Goal: Task Accomplishment & Management: Use online tool/utility

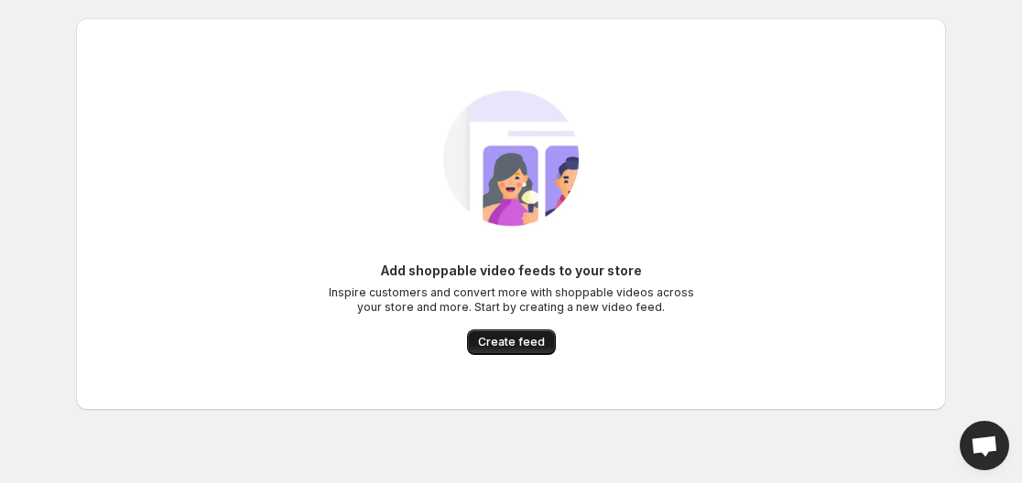
click at [514, 351] on button "Create feed" at bounding box center [511, 343] width 89 height 26
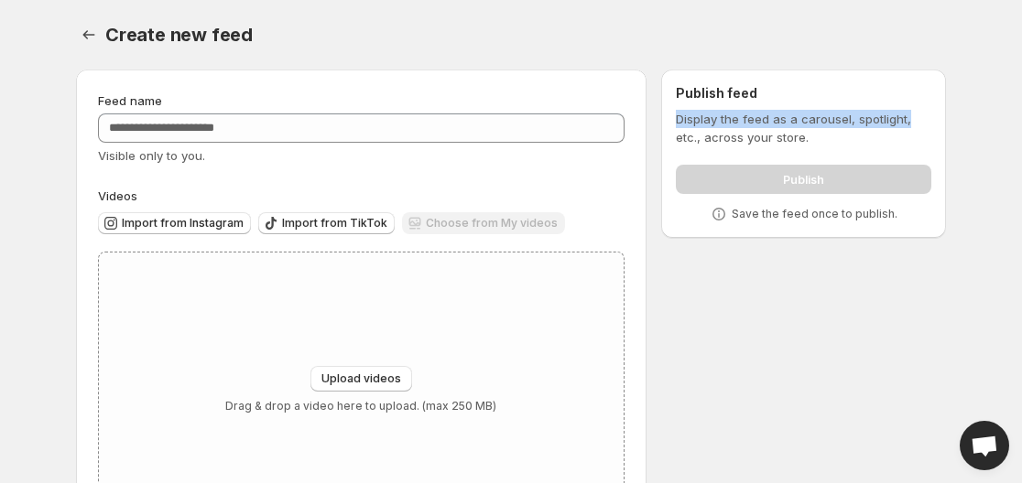
drag, startPoint x: 1020, startPoint y: 95, endPoint x: 1021, endPoint y: 119, distance: 23.8
click at [1021, 119] on body "Home Feeds Videos Subscription Settings Create new feed. This page is ready Cre…" at bounding box center [511, 241] width 1022 height 483
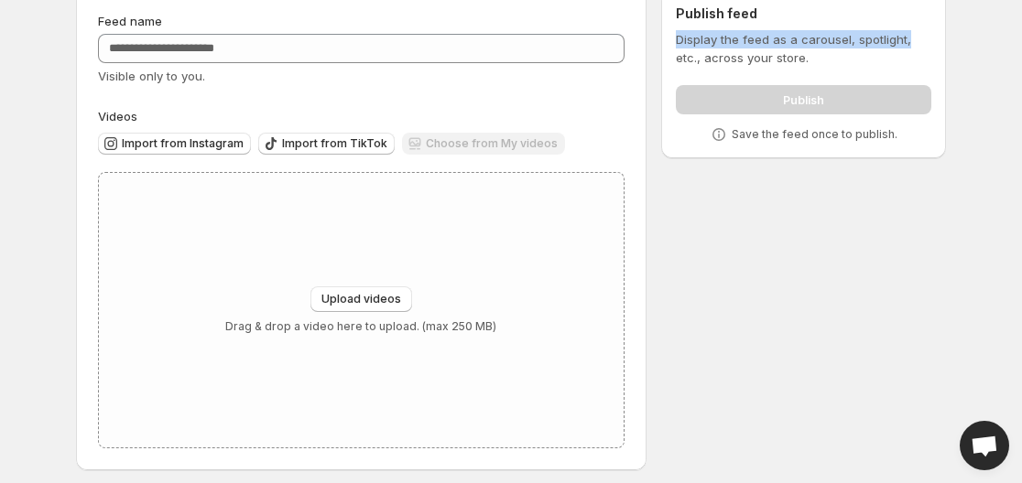
scroll to position [82, 0]
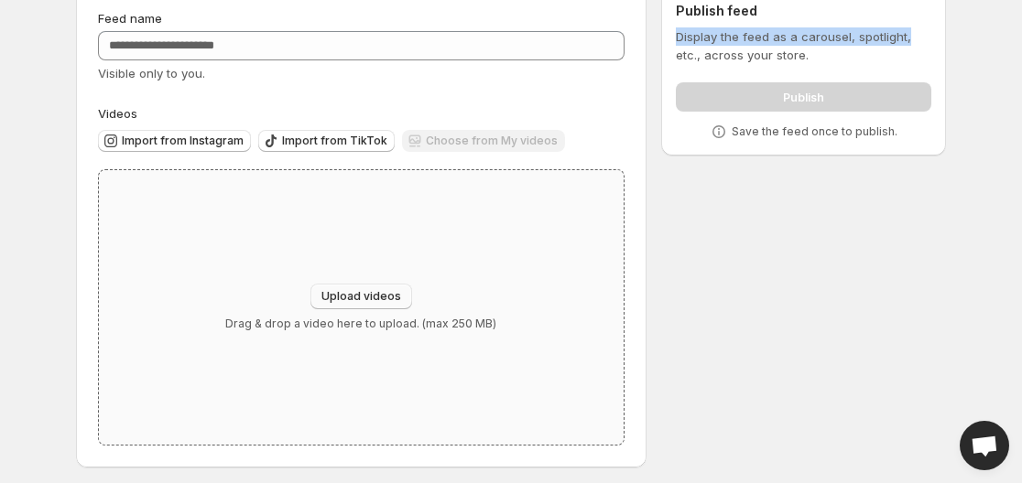
click at [364, 291] on span "Upload videos" at bounding box center [361, 296] width 80 height 15
type input "**********"
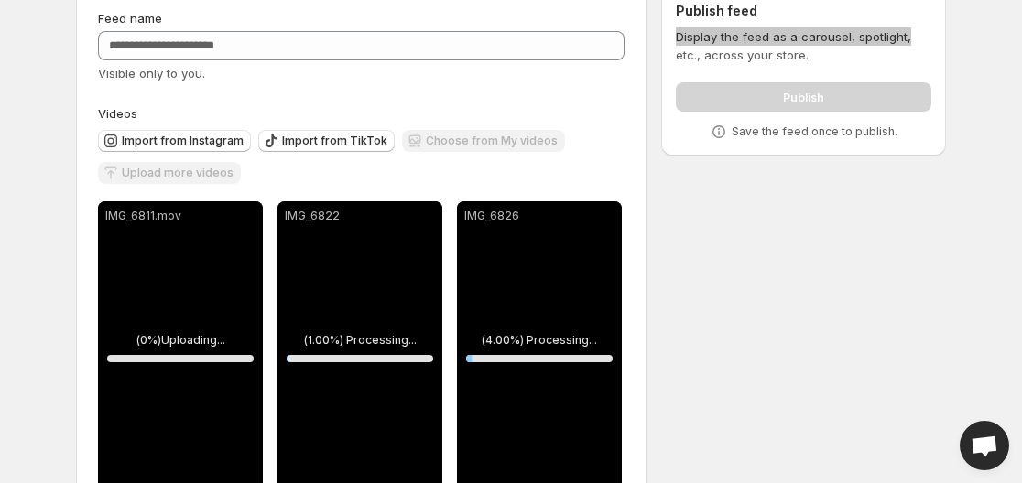
click at [1005, 253] on body "**********" at bounding box center [511, 159] width 1022 height 483
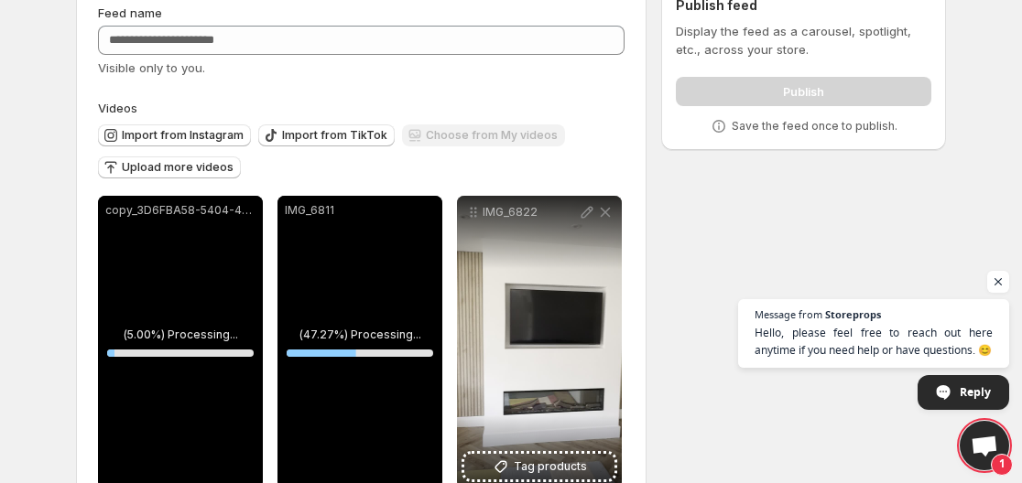
scroll to position [132, 0]
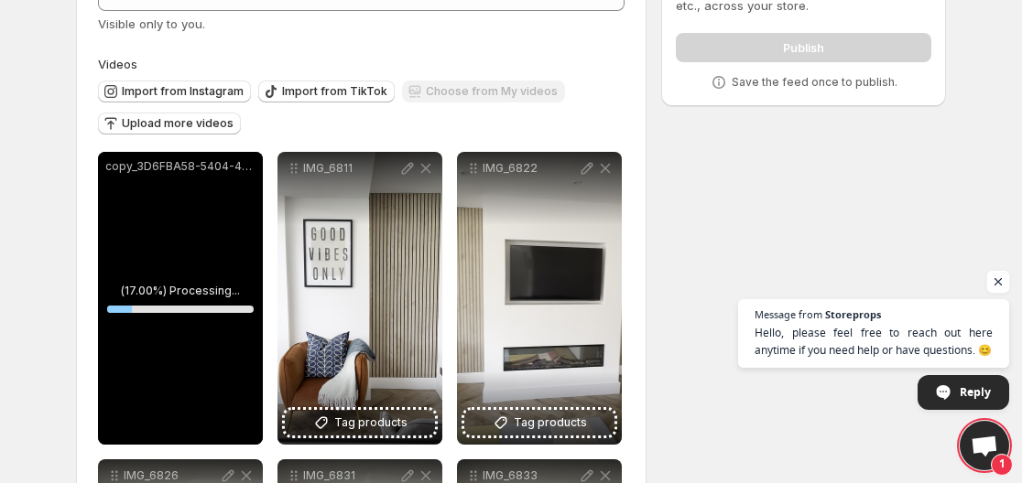
click at [993, 283] on span "Open chat" at bounding box center [998, 282] width 23 height 23
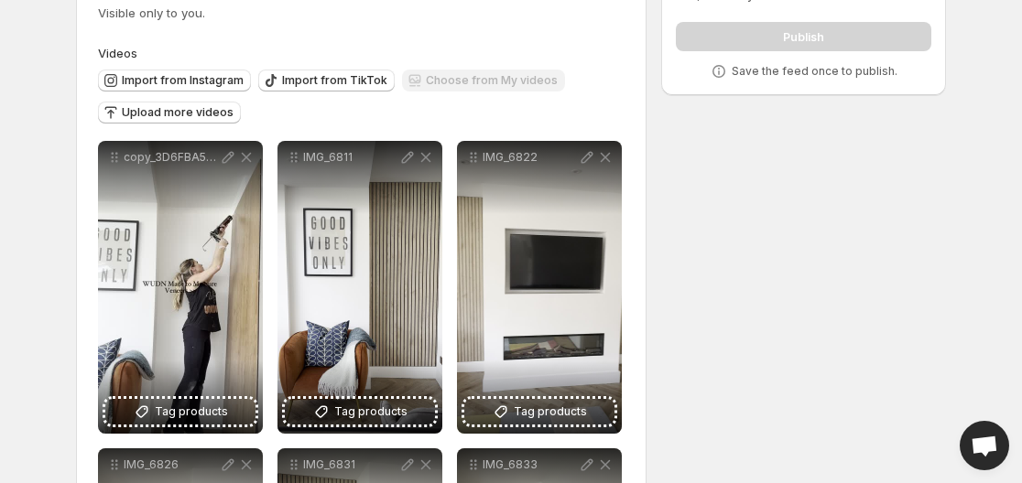
scroll to position [56, 0]
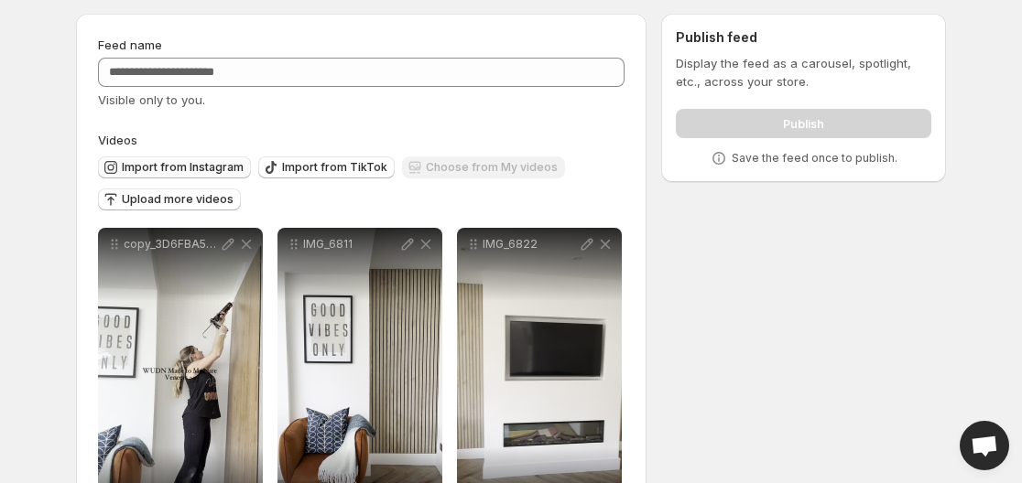
click at [153, 173] on span "Import from Instagram" at bounding box center [183, 167] width 122 height 15
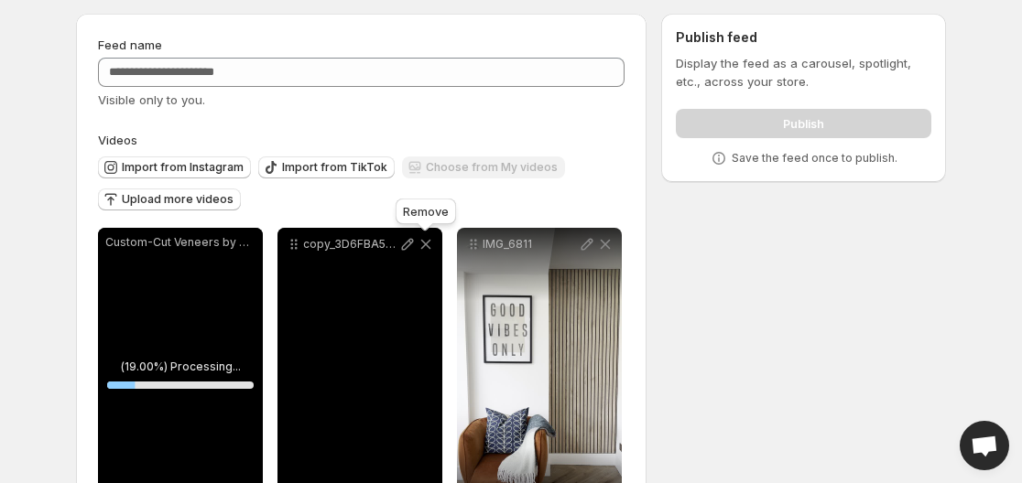
click at [429, 246] on icon at bounding box center [425, 244] width 18 height 18
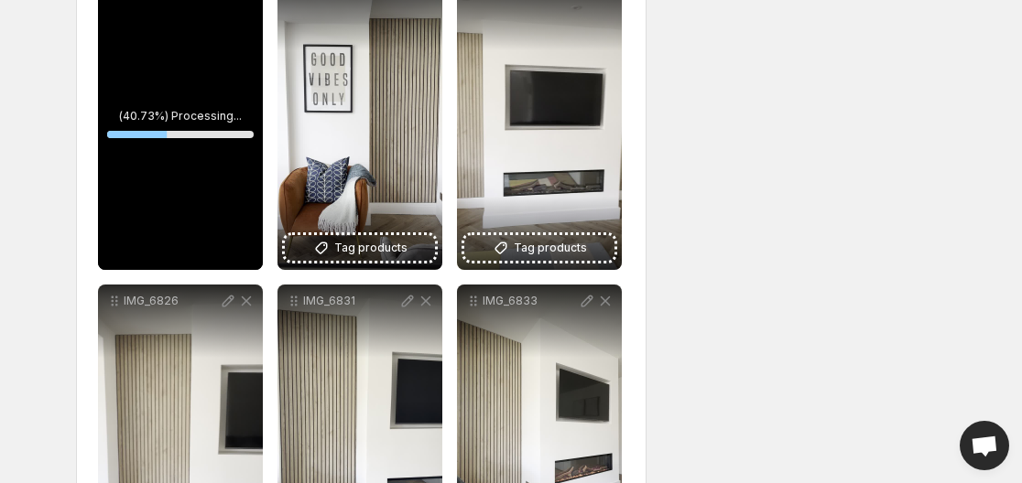
scroll to position [297, 0]
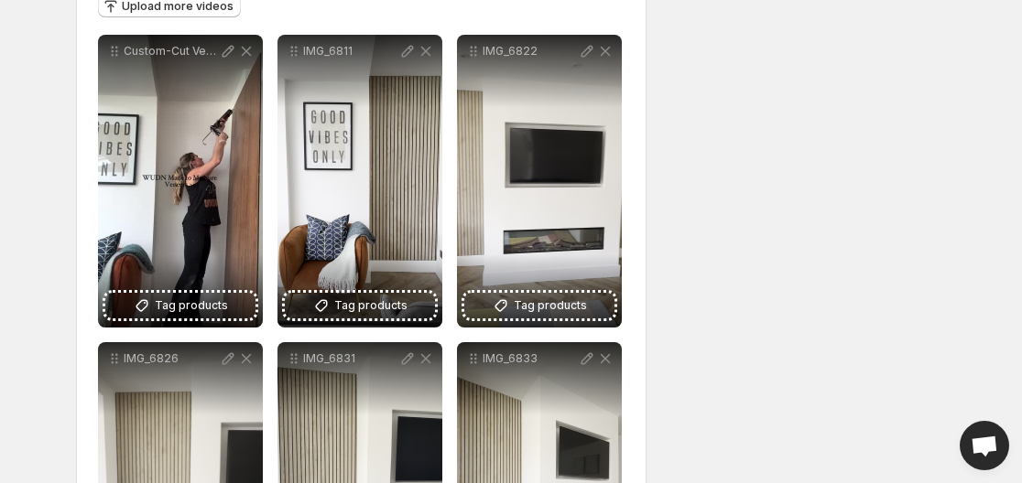
scroll to position [269, 0]
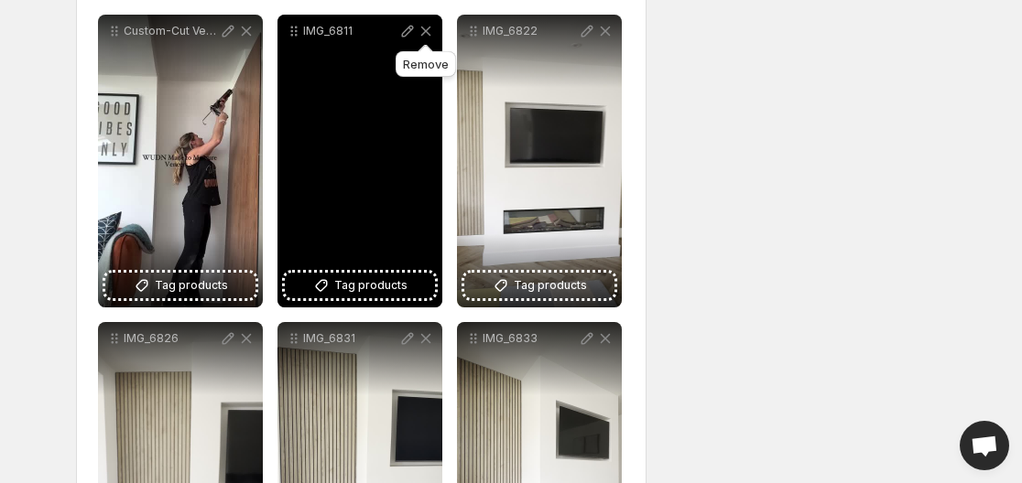
click at [420, 31] on icon at bounding box center [425, 31] width 18 height 18
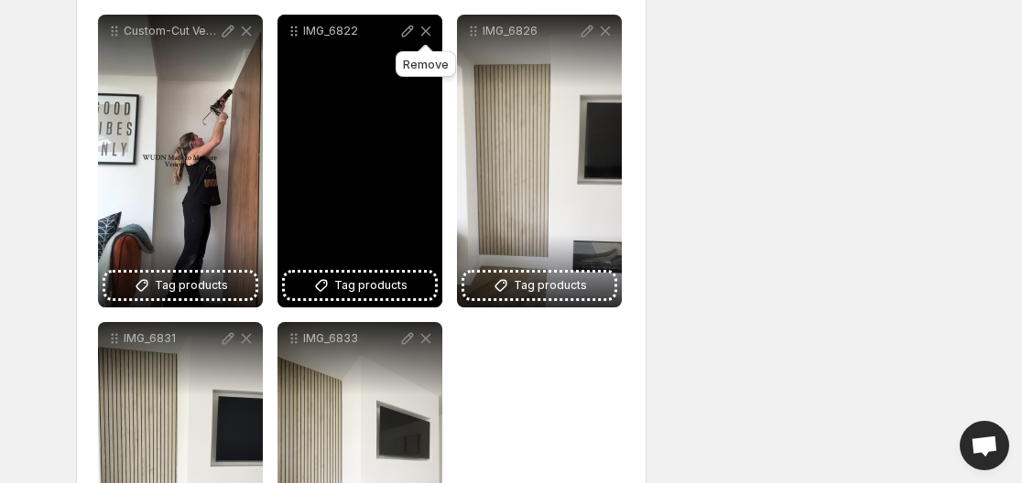
click at [427, 27] on icon at bounding box center [425, 31] width 18 height 18
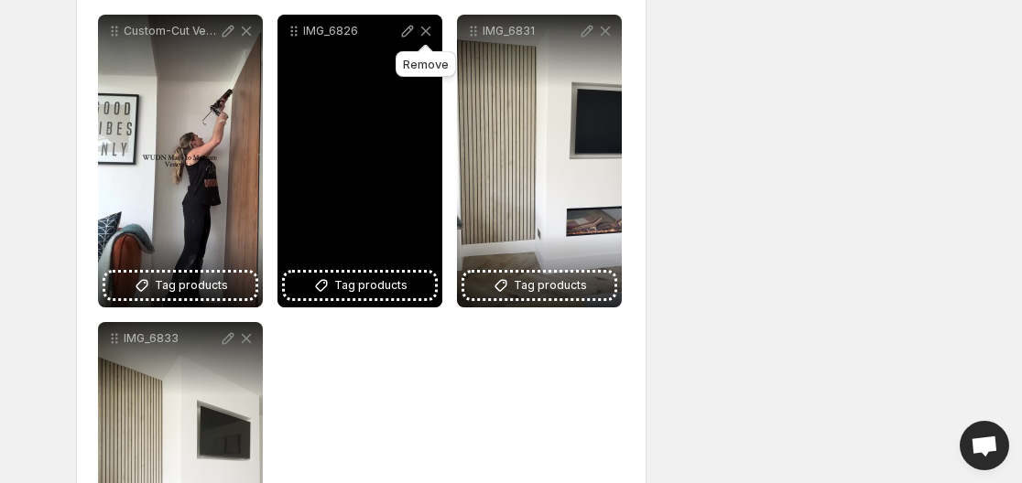
click at [427, 27] on icon at bounding box center [425, 31] width 18 height 18
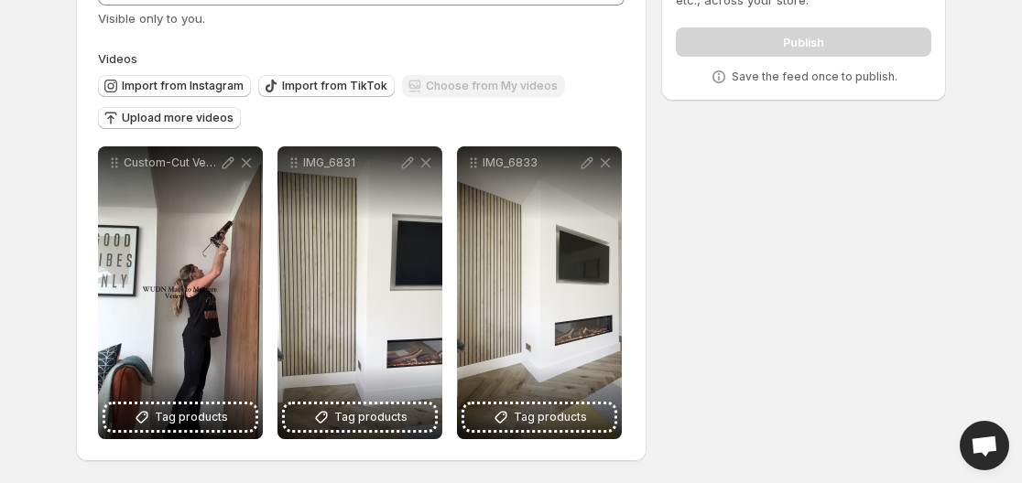
scroll to position [137, 0]
click at [153, 123] on span "Upload more videos" at bounding box center [178, 118] width 112 height 15
click at [530, 88] on div "Choose from My videos" at bounding box center [483, 87] width 163 height 25
click at [469, 95] on div "Choose from My videos" at bounding box center [483, 87] width 163 height 25
click at [108, 127] on button "Upload more videos" at bounding box center [169, 118] width 143 height 22
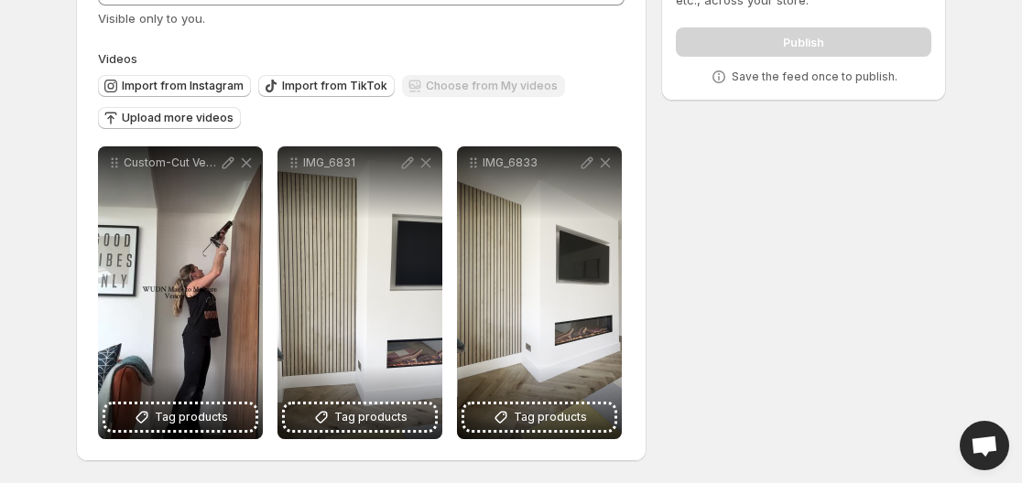
click at [503, 90] on div "Choose from My videos" at bounding box center [483, 87] width 163 height 25
click at [503, 88] on div "Choose from My videos" at bounding box center [483, 87] width 163 height 25
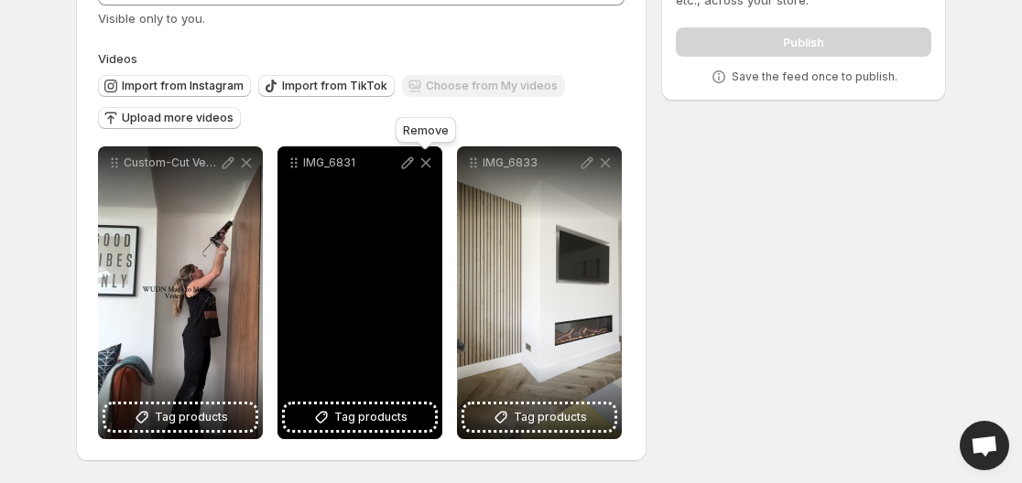
click at [418, 166] on icon at bounding box center [425, 163] width 18 height 18
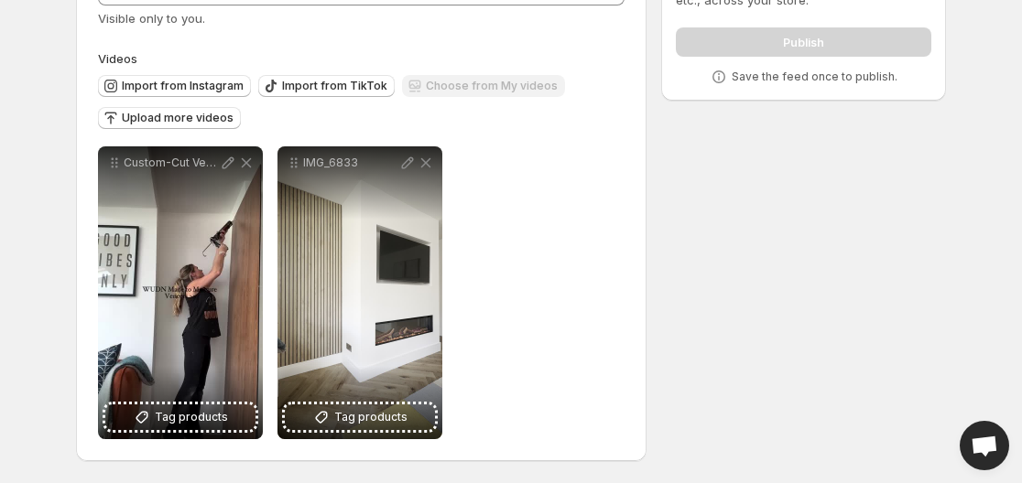
click at [507, 90] on div "Choose from My videos" at bounding box center [483, 87] width 163 height 25
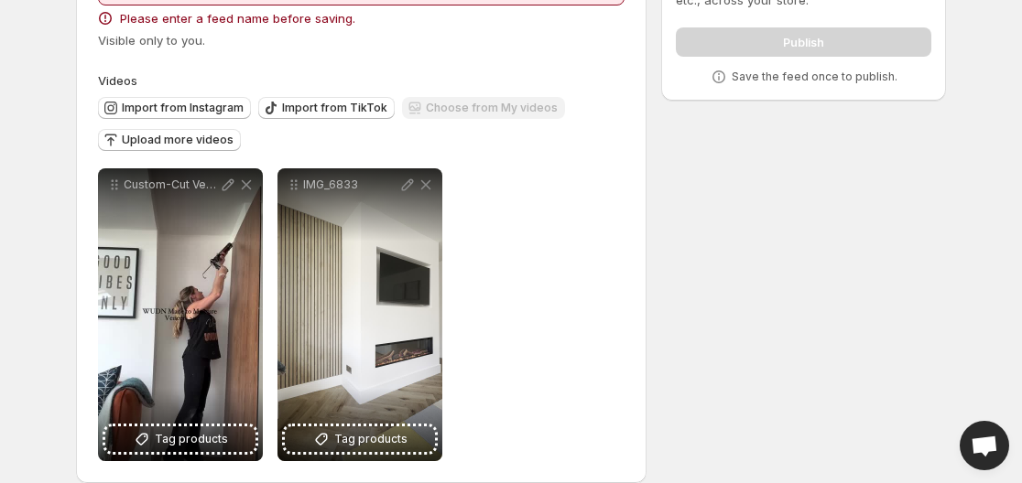
scroll to position [0, 0]
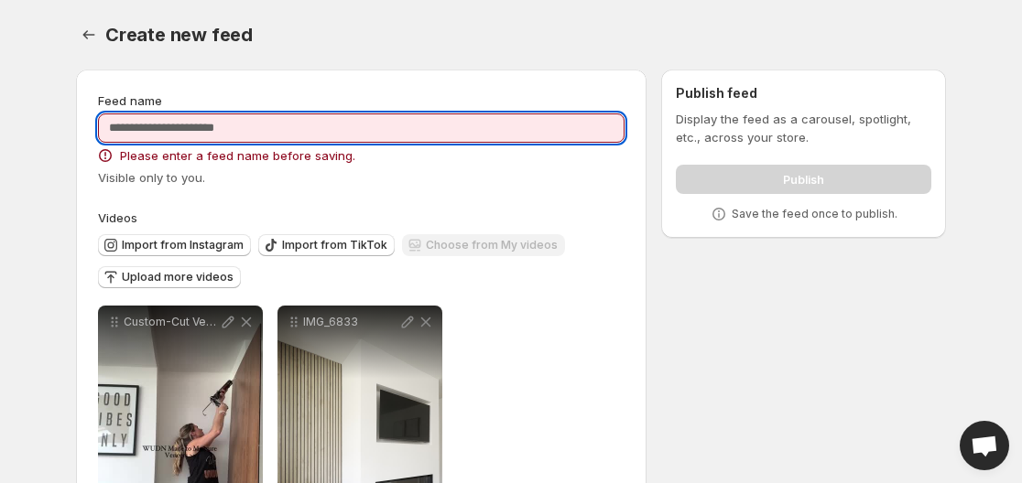
click at [163, 129] on input "Feed name" at bounding box center [361, 128] width 526 height 29
type input "**********"
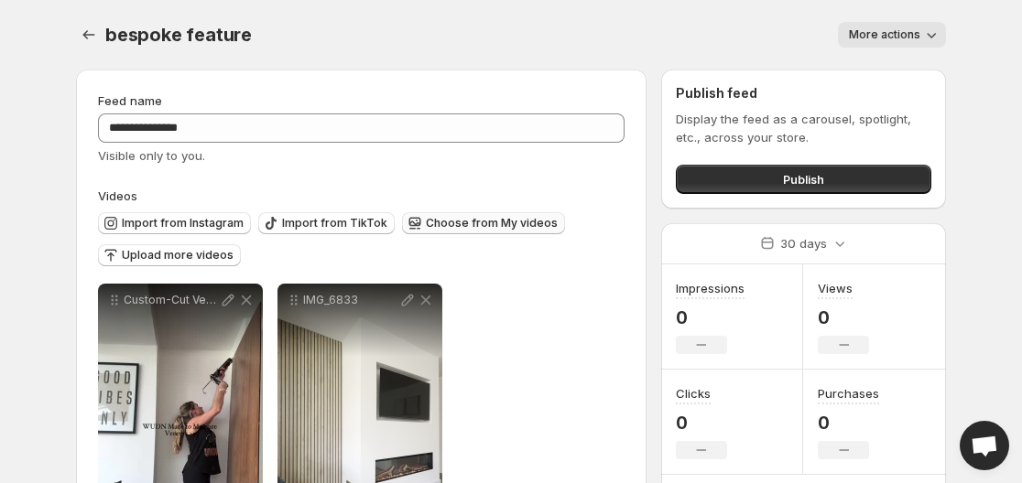
click at [431, 223] on span "Choose from My videos" at bounding box center [492, 223] width 132 height 15
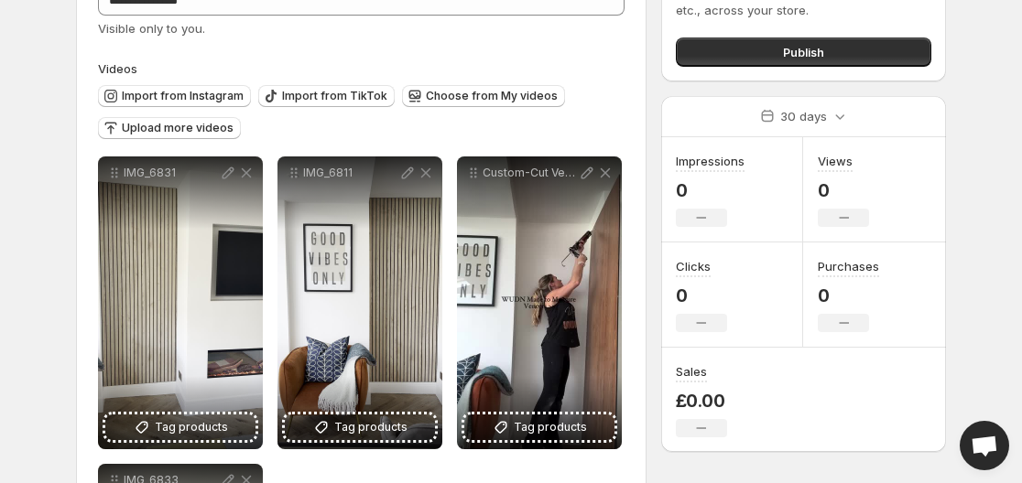
scroll to position [197, 0]
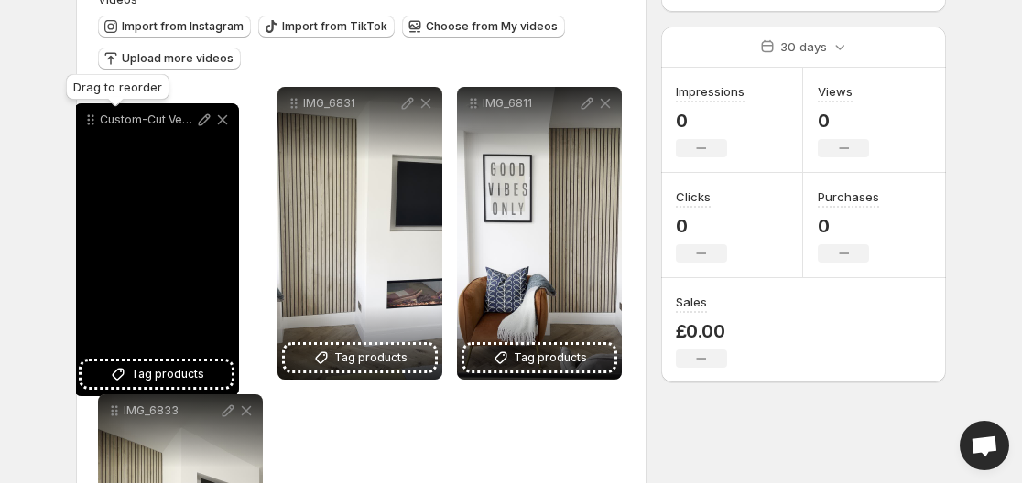
drag, startPoint x: 476, startPoint y: 112, endPoint x: 101, endPoint y: 126, distance: 375.6
click at [100, 126] on icon at bounding box center [90, 120] width 18 height 18
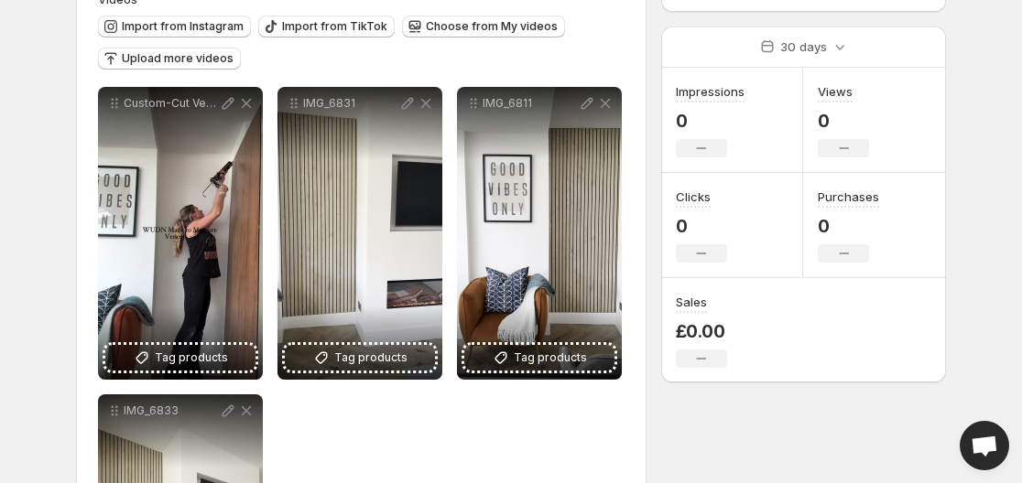
scroll to position [0, 0]
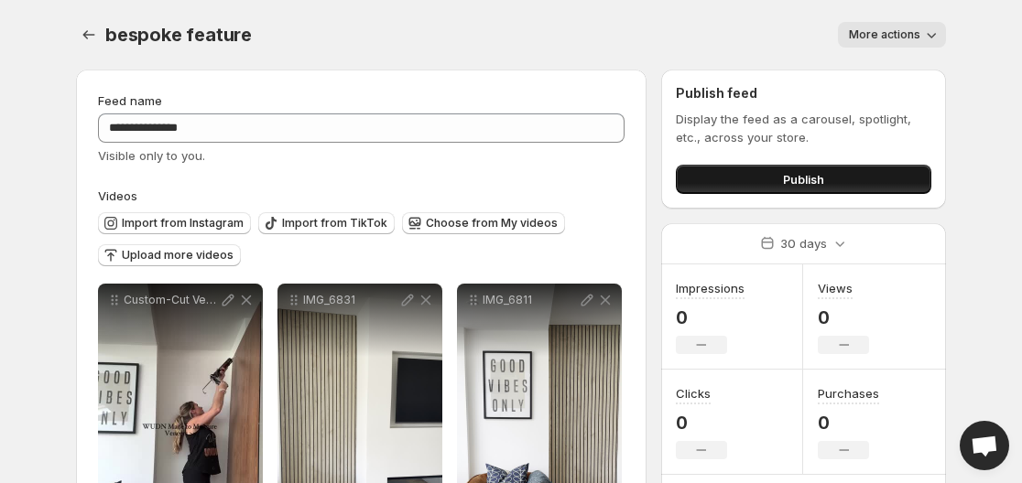
click at [818, 175] on span "Publish" at bounding box center [803, 179] width 41 height 18
click at [795, 185] on span "Publish" at bounding box center [803, 179] width 41 height 18
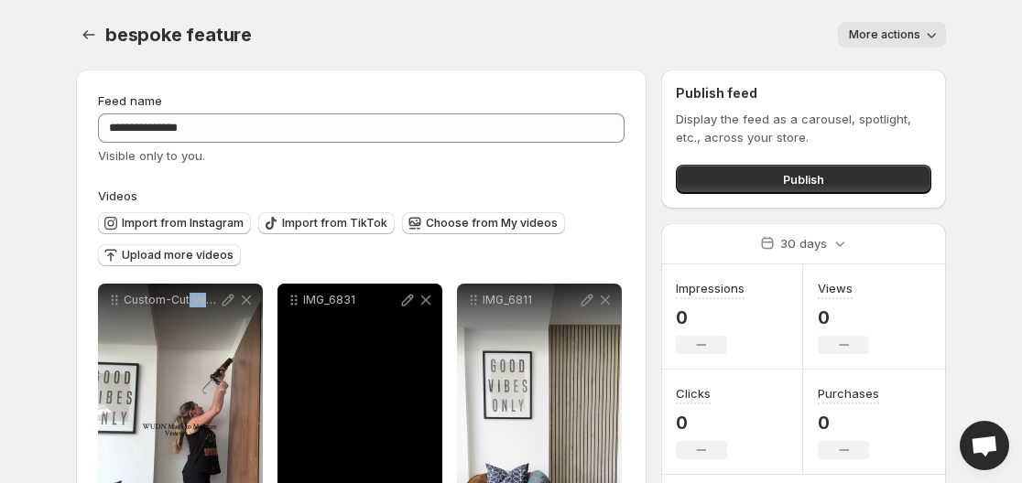
drag, startPoint x: 198, startPoint y: 367, endPoint x: 303, endPoint y: 356, distance: 105.8
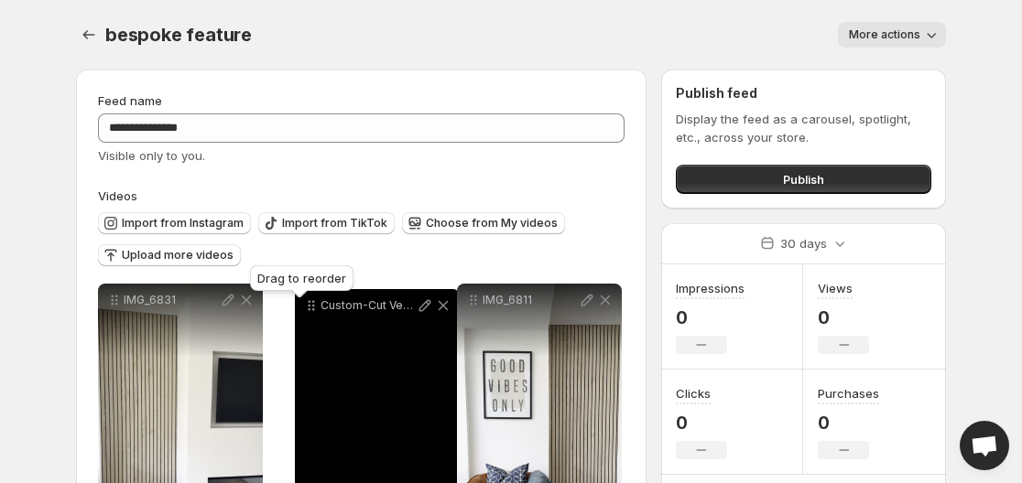
drag, startPoint x: 157, startPoint y: 313, endPoint x: 311, endPoint y: 310, distance: 154.7
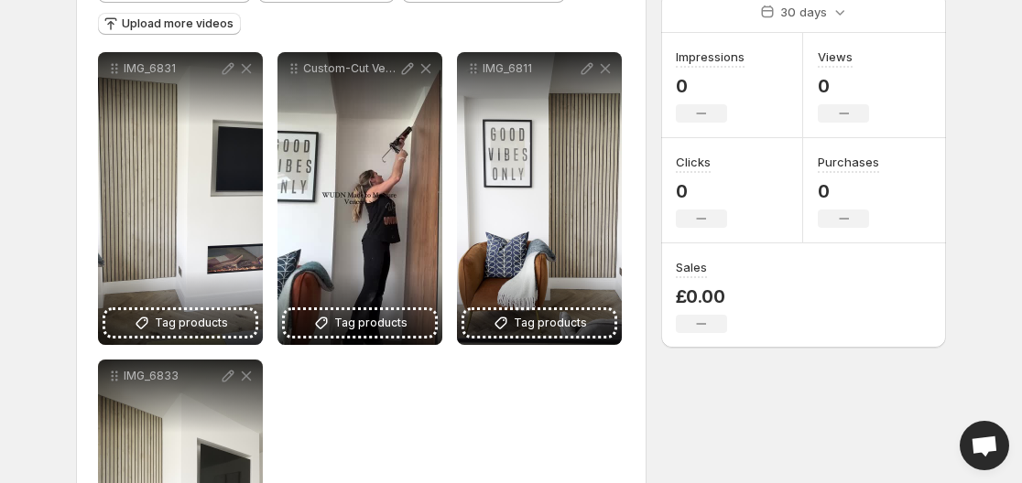
scroll to position [281, 0]
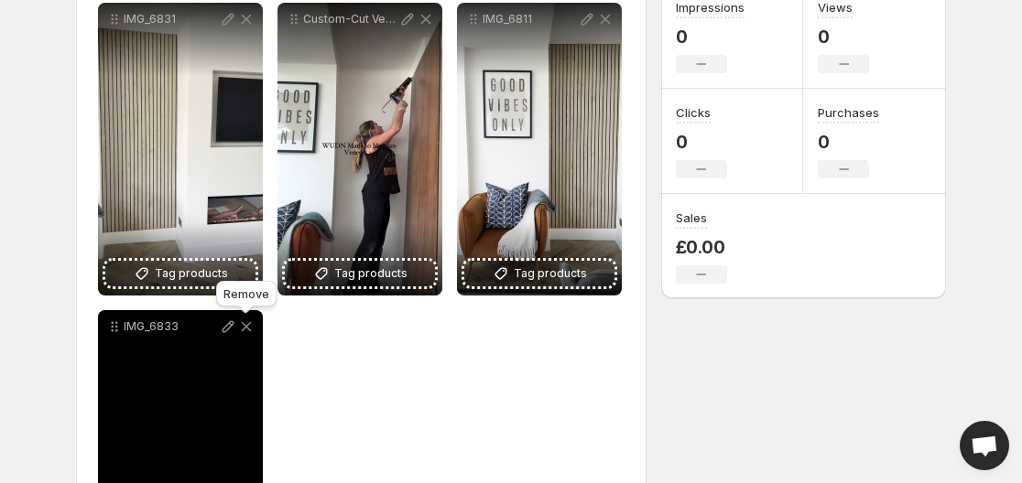
click at [246, 325] on icon at bounding box center [246, 327] width 18 height 18
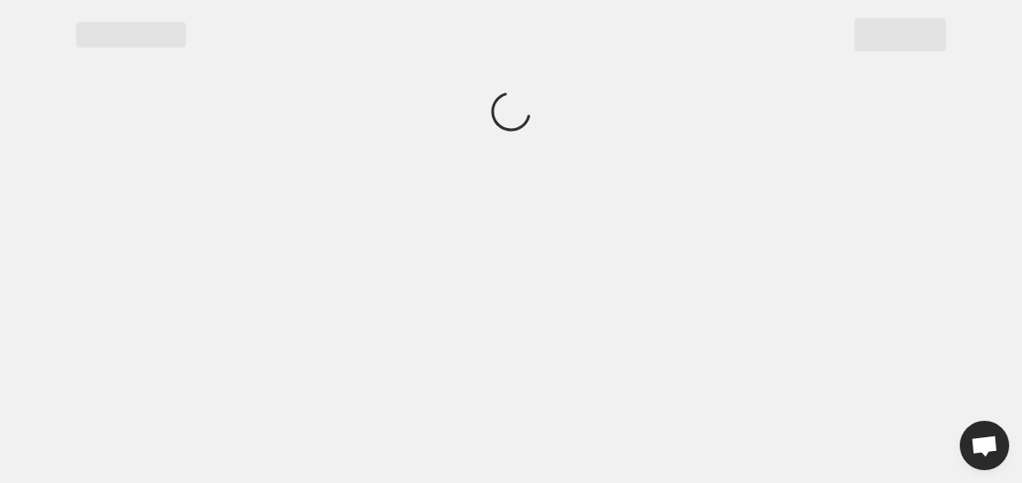
scroll to position [0, 0]
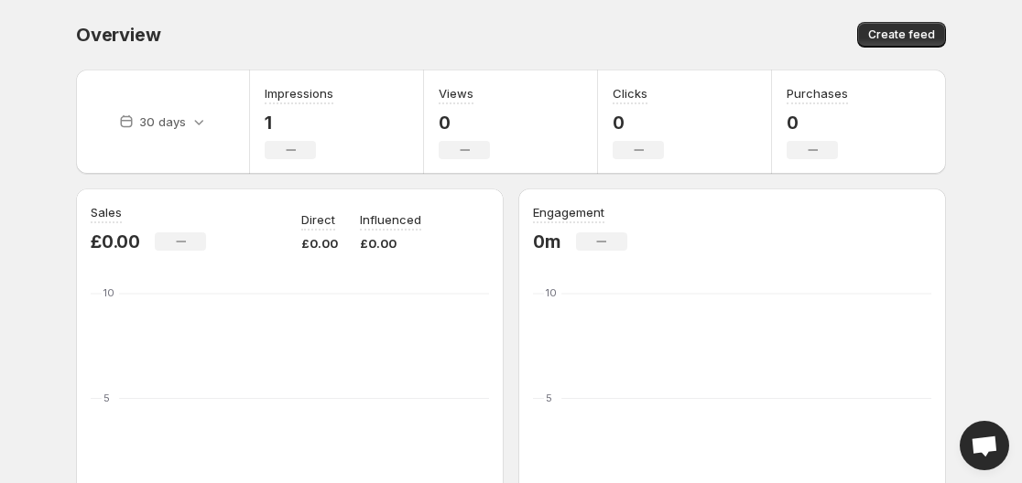
click at [374, 76] on div "Impressions 1 No change" at bounding box center [337, 122] width 174 height 104
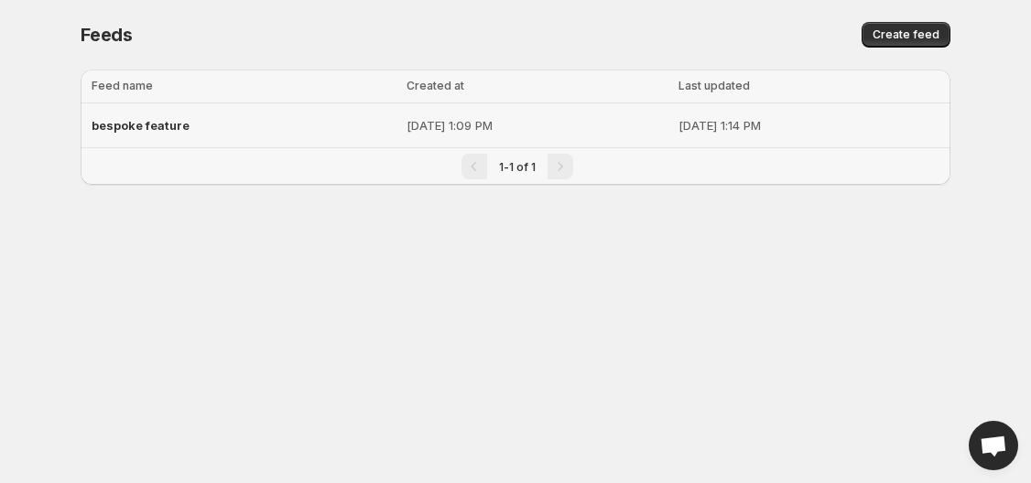
click at [306, 133] on div "bespoke feature" at bounding box center [244, 125] width 304 height 33
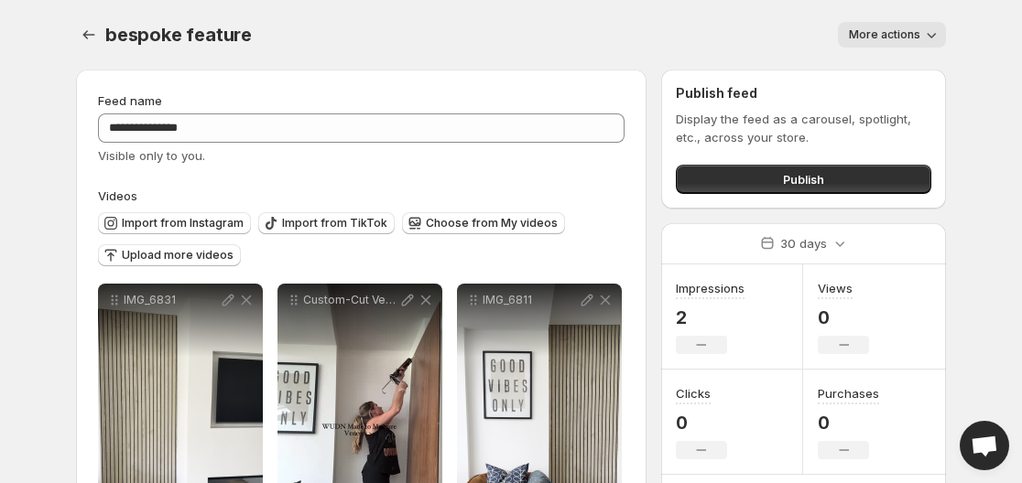
click at [914, 37] on span "More actions" at bounding box center [884, 34] width 71 height 15
click at [864, 64] on span "Delete" at bounding box center [869, 73] width 37 height 18
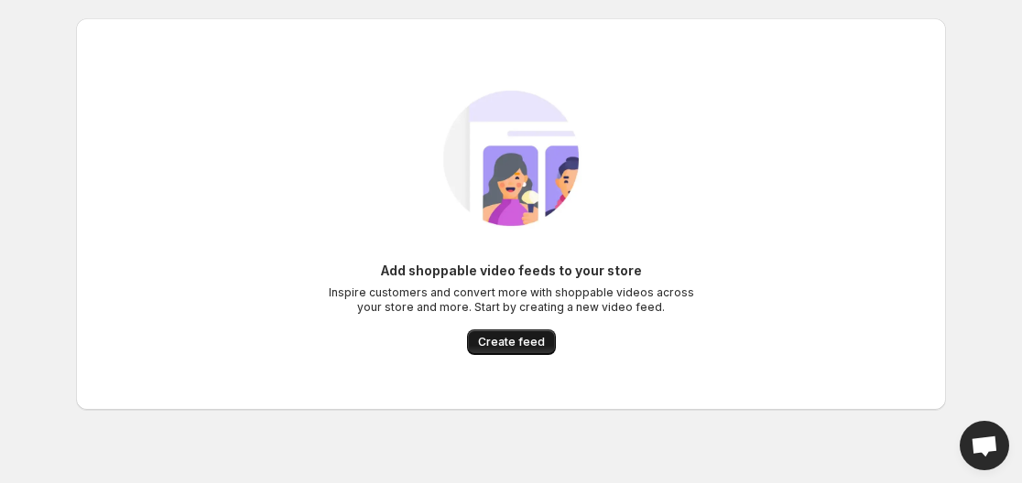
click at [514, 338] on span "Create feed" at bounding box center [511, 342] width 67 height 15
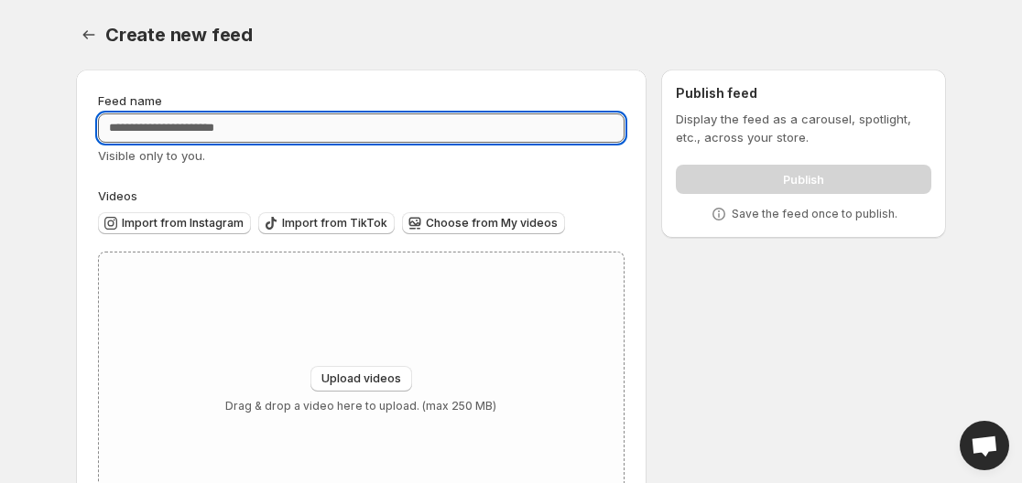
click at [294, 133] on input "Feed name" at bounding box center [361, 128] width 526 height 29
type input "**********"
click at [448, 224] on span "Choose from My videos" at bounding box center [492, 223] width 132 height 15
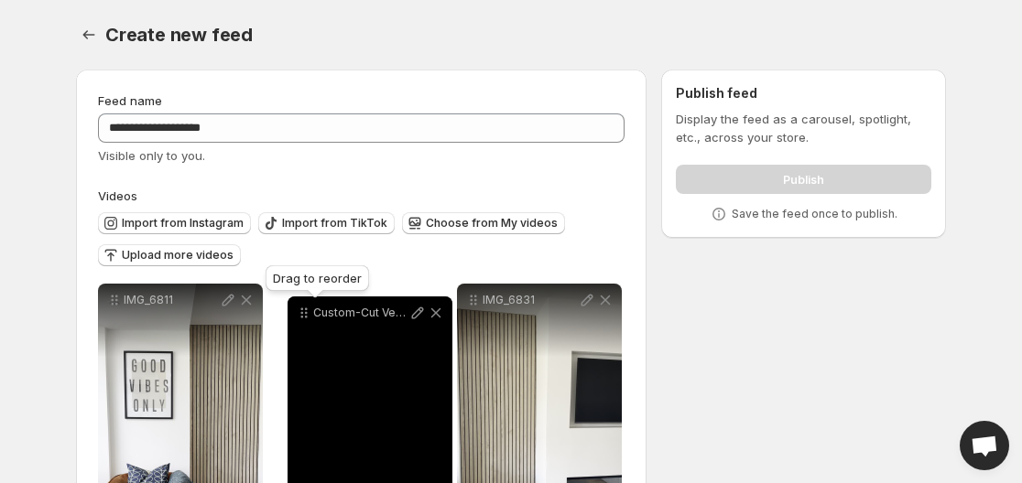
drag, startPoint x: 473, startPoint y: 306, endPoint x: 304, endPoint y: 319, distance: 169.8
click at [304, 319] on icon at bounding box center [304, 313] width 18 height 18
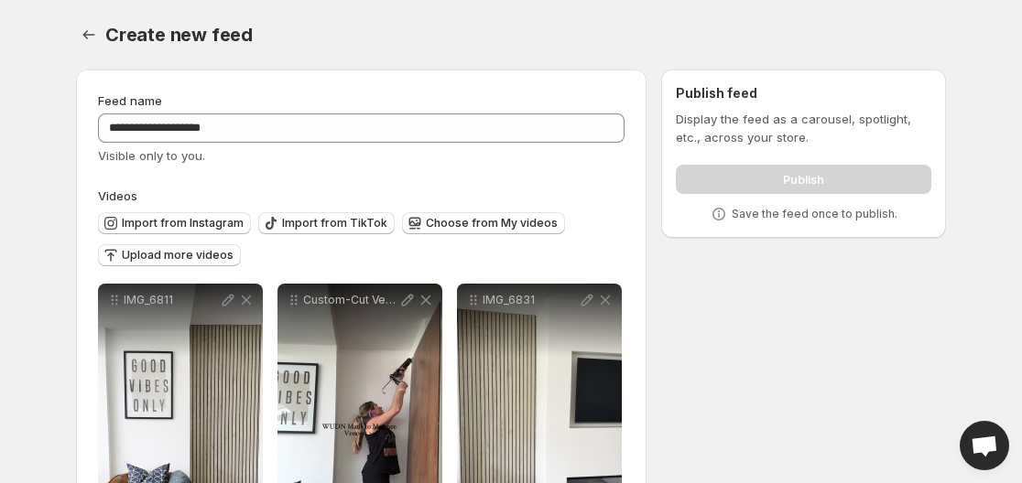
scroll to position [137, 0]
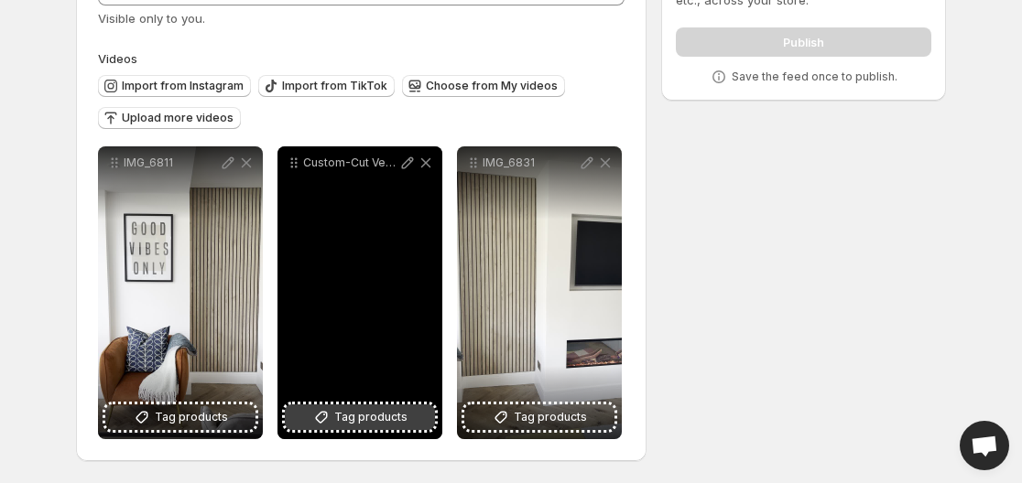
click at [356, 418] on span "Tag products" at bounding box center [370, 417] width 73 height 18
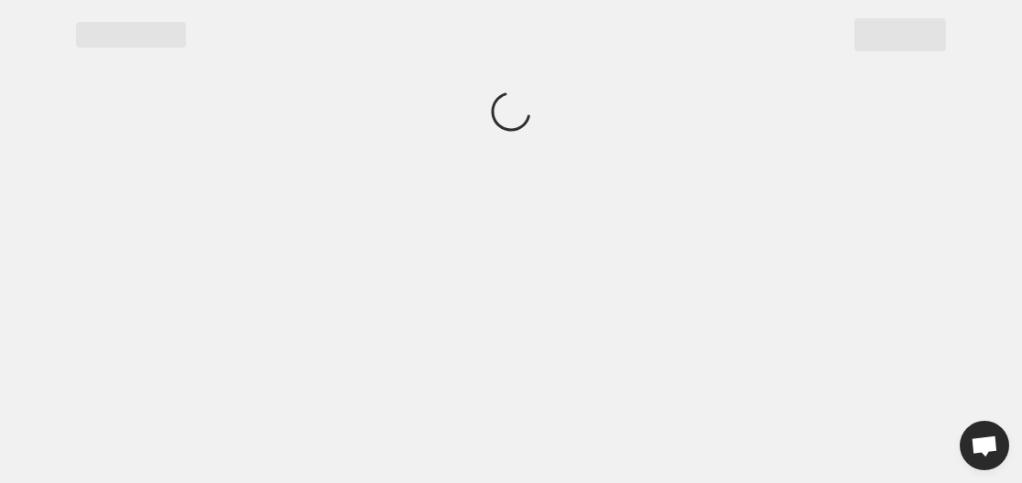
scroll to position [0, 0]
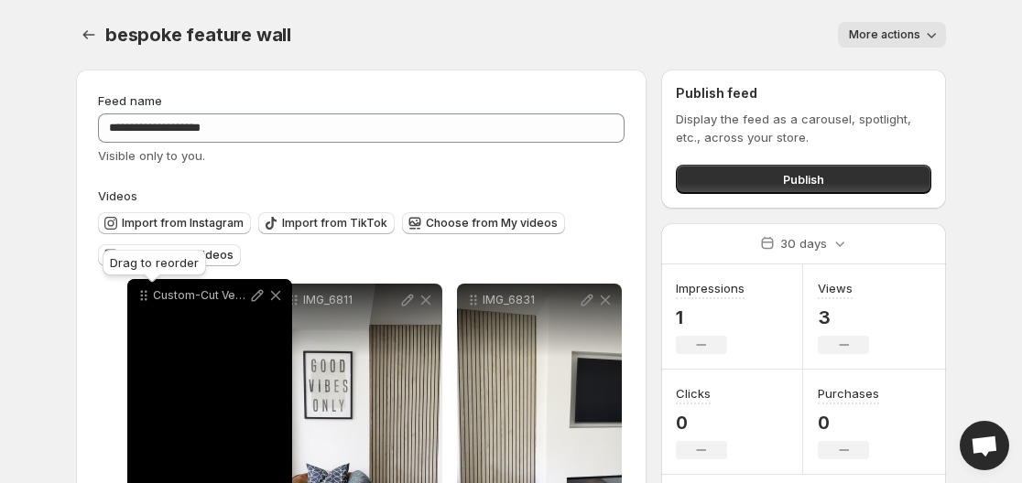
drag, startPoint x: 295, startPoint y: 306, endPoint x: 145, endPoint y: 301, distance: 150.2
click at [145, 301] on icon at bounding box center [144, 296] width 18 height 18
